Goal: Information Seeking & Learning: Learn about a topic

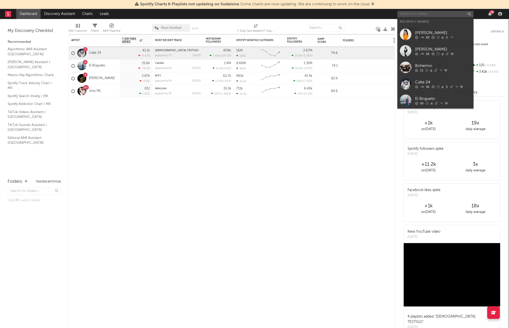
click at [416, 14] on input "text" at bounding box center [435, 14] width 76 height 6
type input "P"
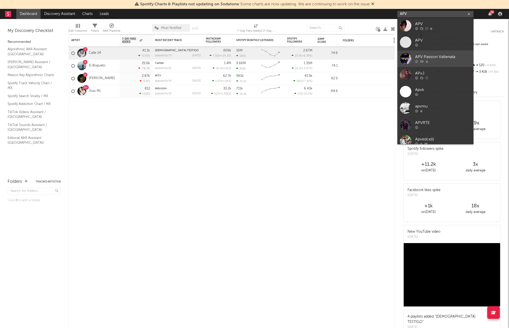
type input "APV"
click at [428, 55] on div "APV Passion Vallenata" at bounding box center [443, 57] width 56 height 6
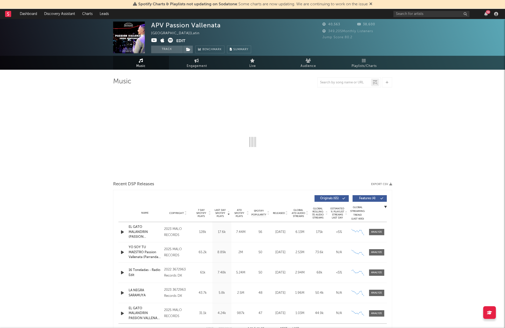
select select "6m"
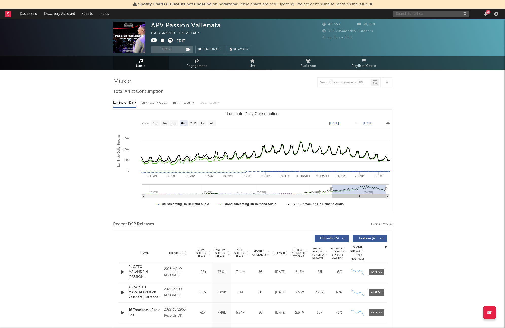
click at [404, 13] on input "text" at bounding box center [431, 14] width 76 height 6
type input "doble filo"
click at [413, 11] on input "doble filo" at bounding box center [431, 14] width 76 height 6
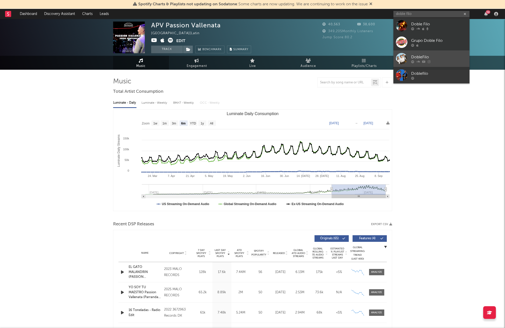
click at [421, 55] on div "DobleFilo" at bounding box center [439, 57] width 56 height 6
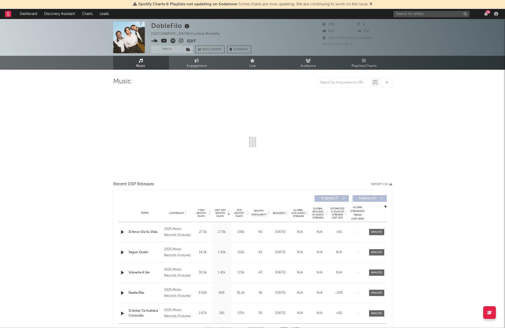
select select "1w"
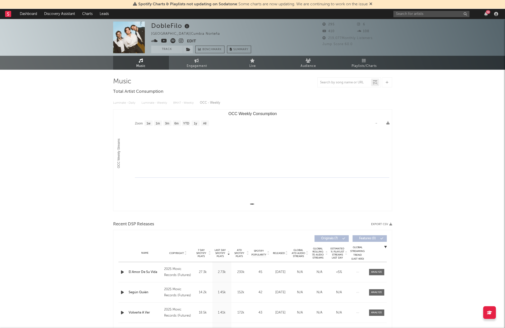
click at [372, 3] on icon at bounding box center [370, 4] width 3 height 4
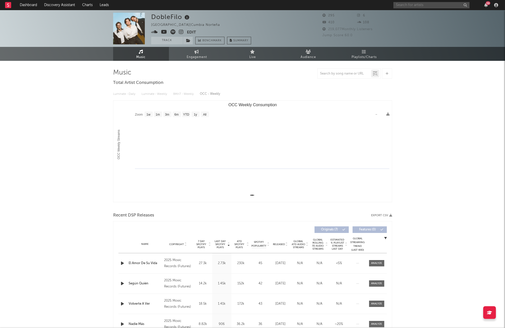
click at [404, 3] on input "text" at bounding box center [431, 5] width 76 height 6
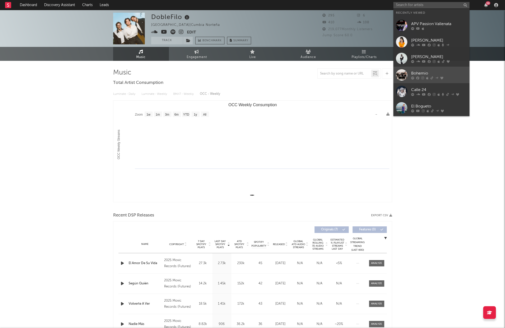
click at [411, 72] on div "Bohemio" at bounding box center [439, 73] width 56 height 6
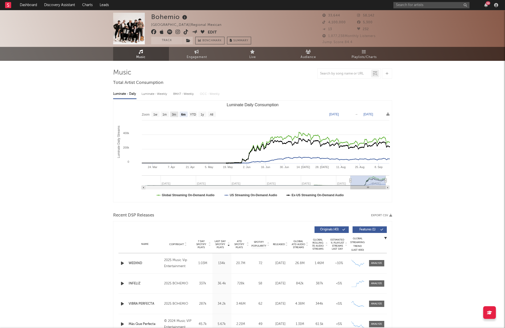
click at [172, 114] on text "3m" at bounding box center [174, 115] width 4 height 4
select select "3m"
type input "2025-06-16"
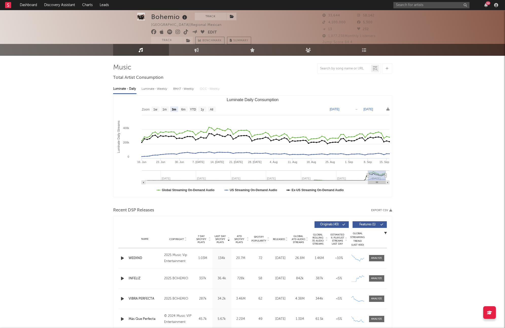
scroll to position [6, 0]
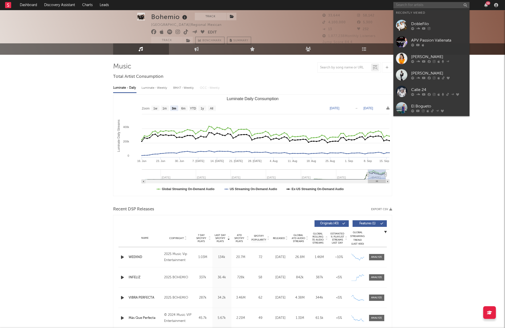
click at [415, 4] on input "text" at bounding box center [431, 5] width 76 height 6
click at [445, 39] on div "APV Passion Vallenata" at bounding box center [439, 40] width 56 height 6
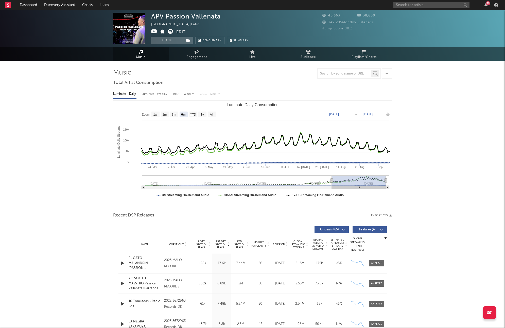
click at [174, 116] on rect "Luminate Daily Consumption" at bounding box center [174, 115] width 8 height 6
select select "3m"
type input "2025-06-16"
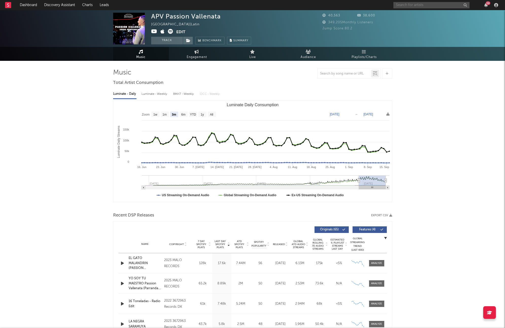
click at [408, 2] on input "text" at bounding box center [431, 5] width 76 height 6
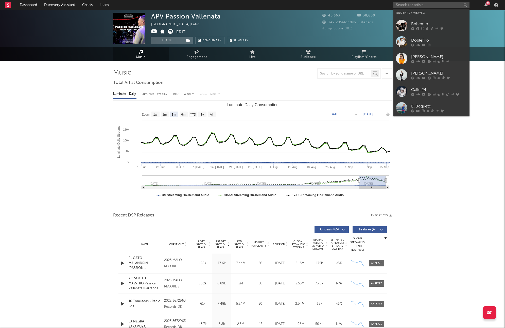
click at [442, 41] on div "DobleFilo" at bounding box center [439, 40] width 56 height 6
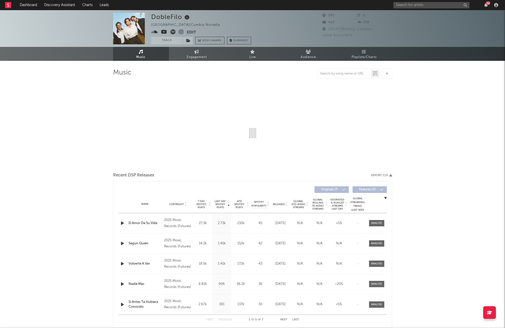
select select "1w"
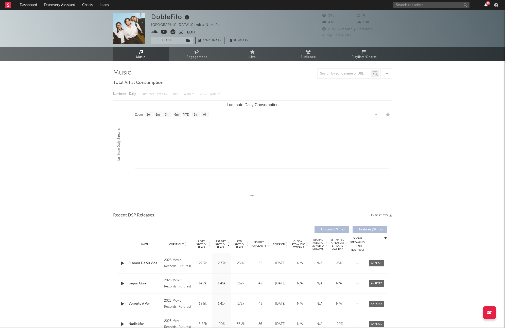
click at [487, 7] on icon "button" at bounding box center [486, 5] width 4 height 4
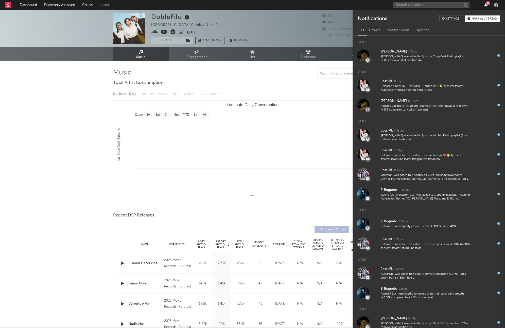
click at [487, 7] on icon "button" at bounding box center [486, 5] width 4 height 4
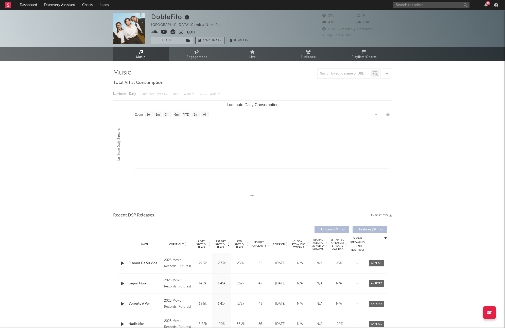
click at [216, 40] on span "Benchmark" at bounding box center [211, 41] width 19 height 6
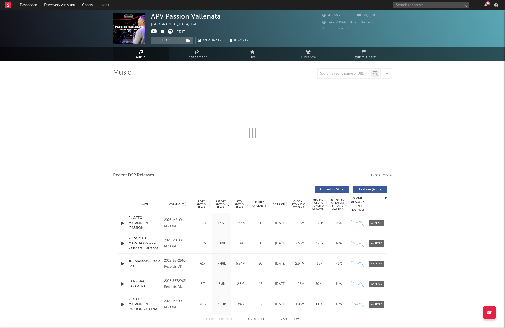
select select "6m"
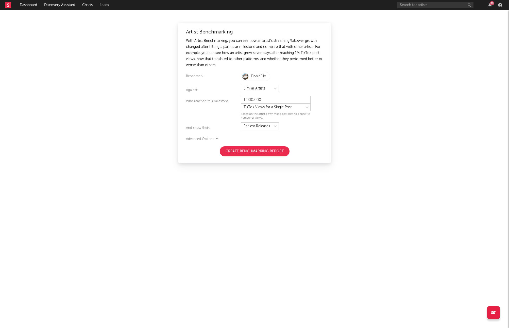
click at [265, 152] on button "Create Benchmarking Report" at bounding box center [255, 151] width 70 height 10
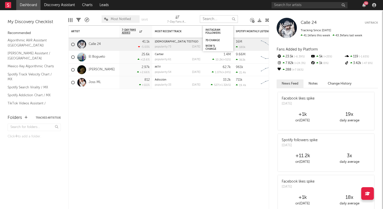
click at [221, 17] on input "text" at bounding box center [219, 19] width 38 height 8
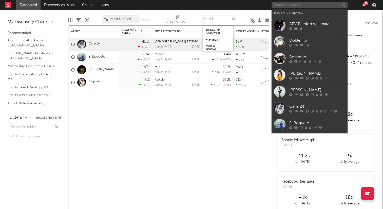
click at [295, 4] on input "text" at bounding box center [310, 5] width 76 height 6
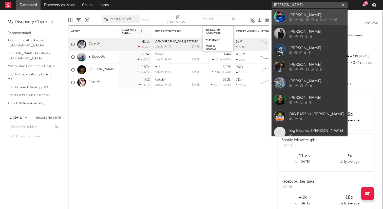
type input "michelle bi"
click at [302, 13] on div "Michelle BI" at bounding box center [318, 15] width 56 height 6
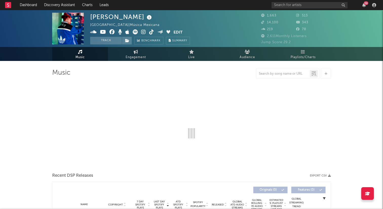
select select "6m"
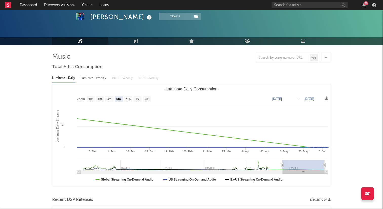
scroll to position [19, 0]
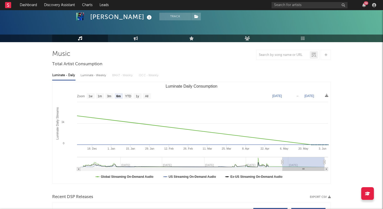
click at [71, 77] on div "Luminate - Daily" at bounding box center [63, 75] width 23 height 9
click at [88, 76] on div "Luminate - Weekly" at bounding box center [94, 75] width 27 height 9
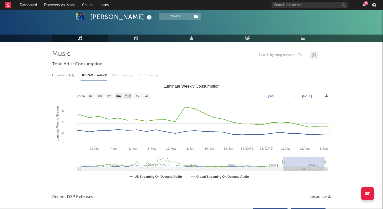
click at [127, 95] on text "YTD" at bounding box center [128, 96] width 6 height 4
select select "YTD"
type input "2025-01-01"
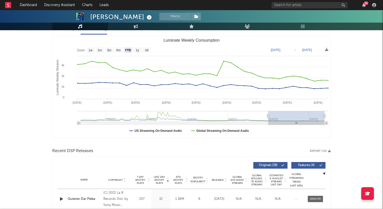
scroll to position [0, 0]
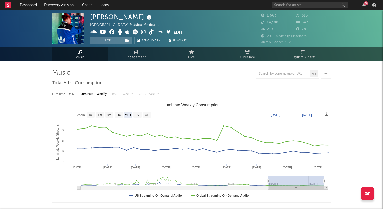
click at [143, 31] on icon at bounding box center [143, 31] width 5 height 5
click at [151, 33] on icon at bounding box center [151, 31] width 5 height 5
click at [143, 56] on span "Engagement" at bounding box center [136, 57] width 20 height 6
select select "1w"
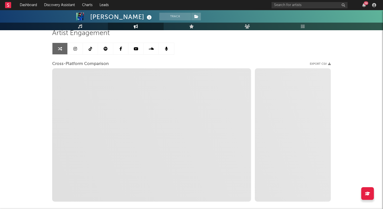
scroll to position [68, 0]
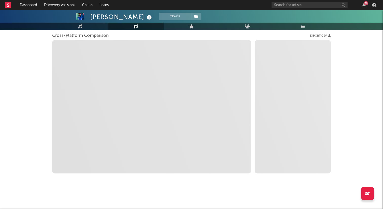
select select "1m"
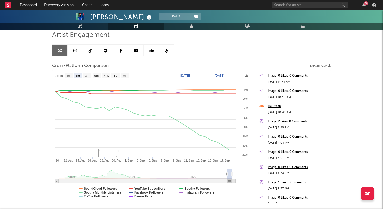
scroll to position [35, 0]
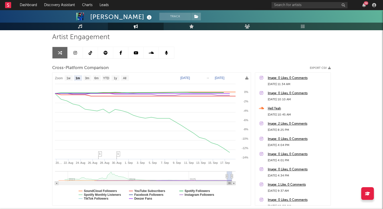
click at [77, 54] on link at bounding box center [75, 52] width 15 height 11
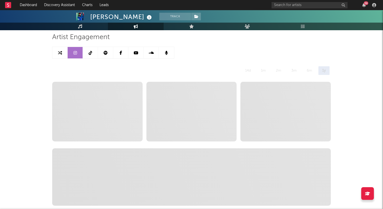
select select "6m"
click at [60, 53] on icon at bounding box center [60, 53] width 4 height 4
select select "1m"
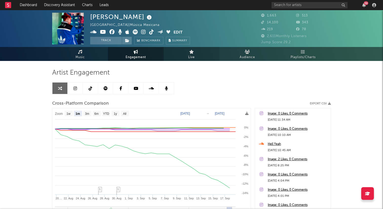
click at [201, 50] on link "Live" at bounding box center [192, 54] width 56 height 14
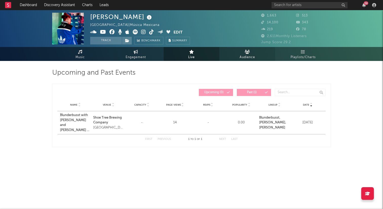
click at [252, 57] on span "Audience" at bounding box center [247, 57] width 15 height 6
